Goal: Contribute content

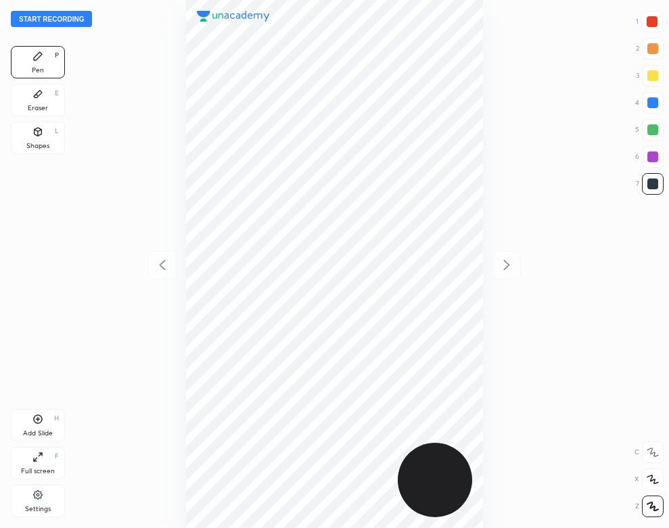
scroll to position [528, 453]
click at [79, 18] on button "Start recording" at bounding box center [51, 19] width 81 height 16
click at [486, 171] on div "00 : 46" at bounding box center [334, 264] width 453 height 528
click at [487, 331] on div "01 : 28" at bounding box center [334, 264] width 453 height 528
click at [31, 423] on div "Add Slide H" at bounding box center [38, 425] width 54 height 32
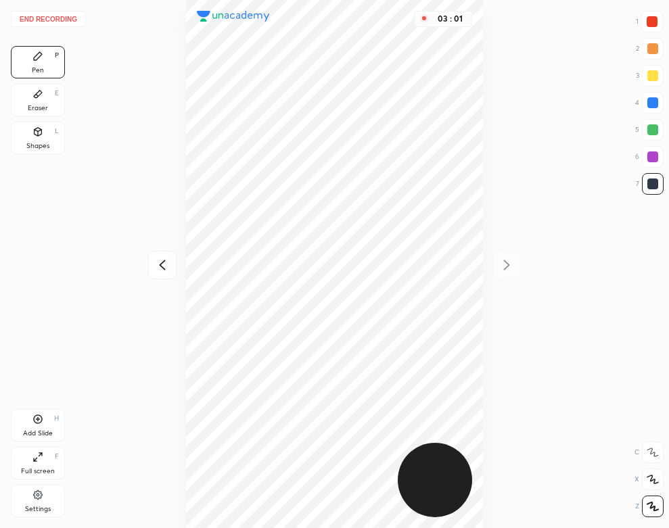
click at [37, 101] on div "Eraser E" at bounding box center [38, 100] width 54 height 32
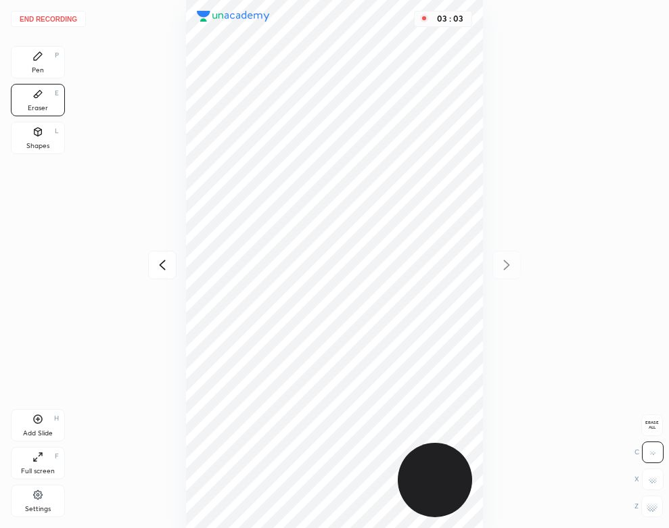
click at [45, 64] on div "Pen P" at bounding box center [38, 62] width 54 height 32
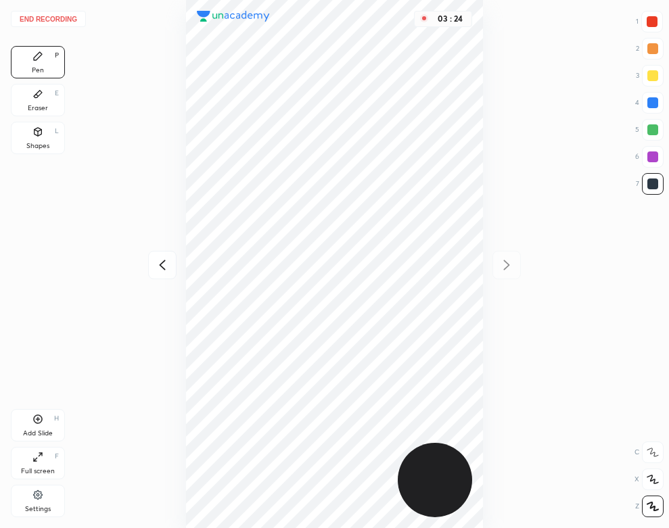
click at [70, 14] on button "End recording" at bounding box center [48, 19] width 75 height 16
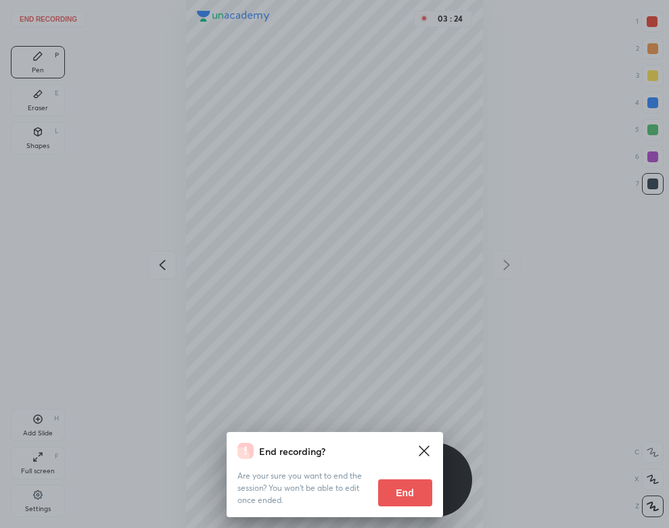
click at [416, 489] on button "End" at bounding box center [405, 493] width 54 height 27
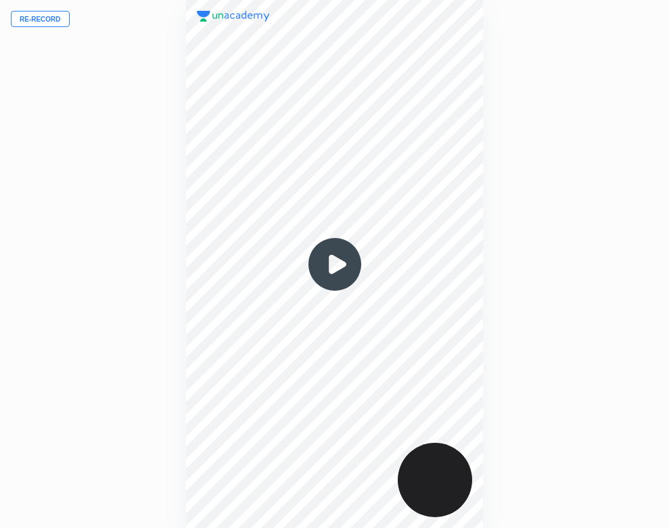
click at [333, 250] on img at bounding box center [334, 264] width 65 height 65
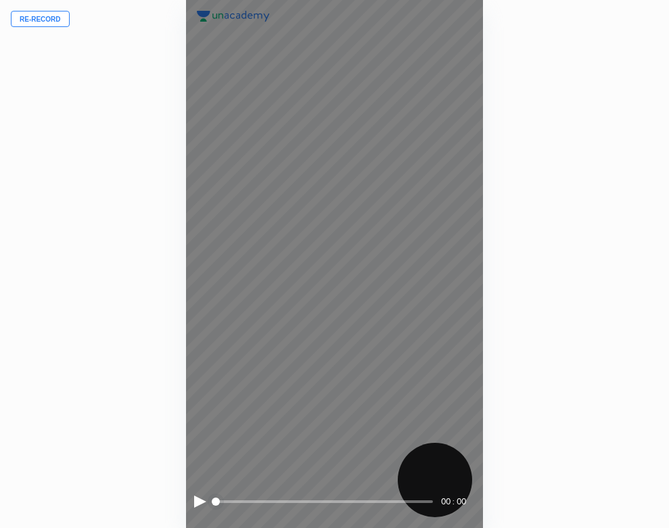
click at [200, 501] on div at bounding box center [200, 502] width 12 height 12
